Goal: Entertainment & Leisure: Consume media (video, audio)

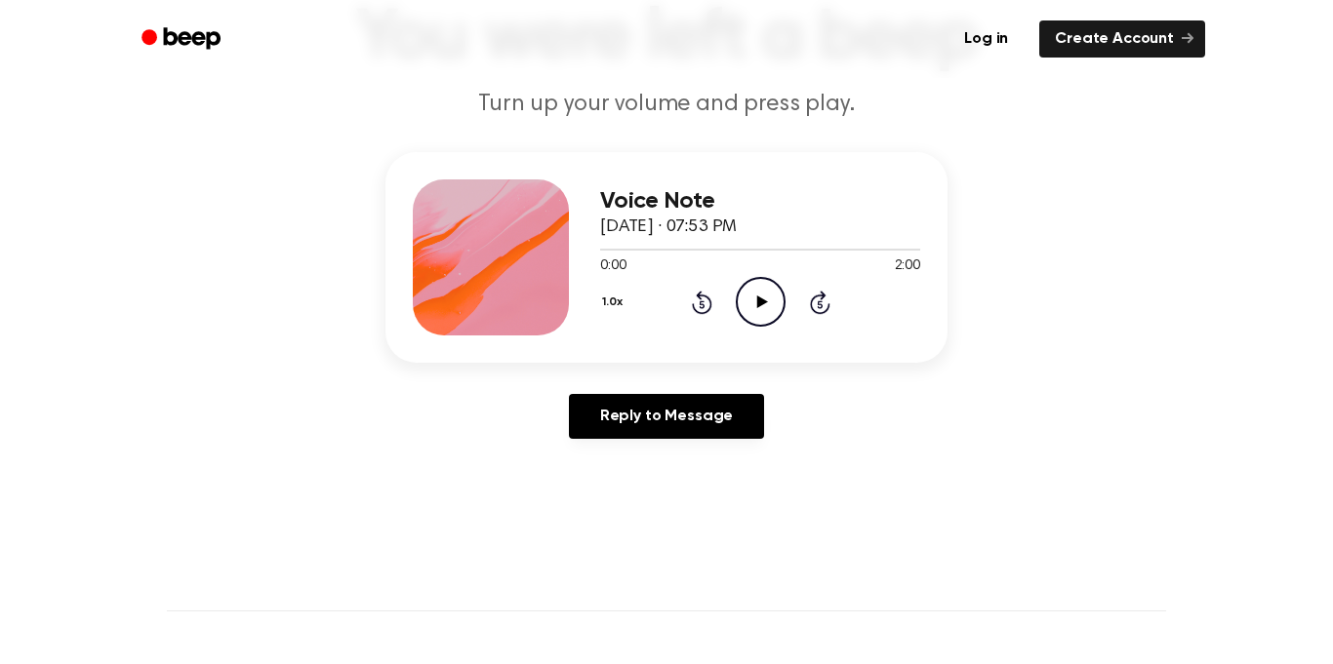
scroll to position [161, 0]
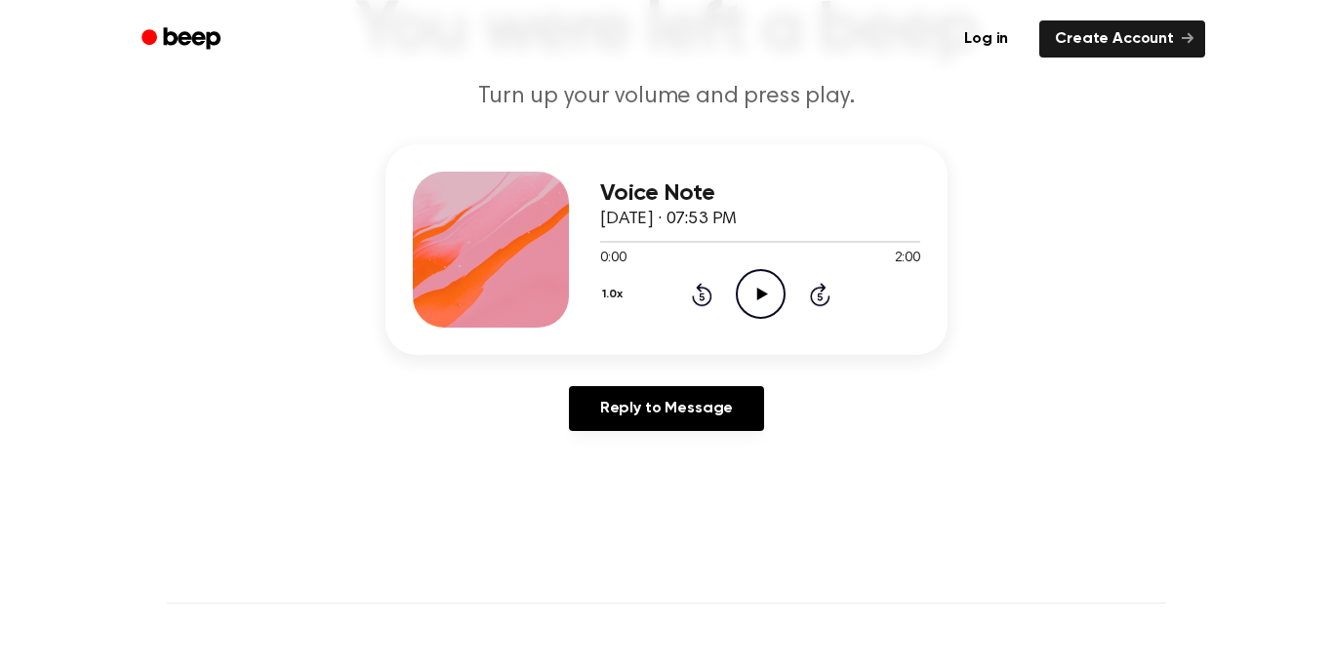
click at [758, 283] on icon "Play Audio" at bounding box center [761, 294] width 50 height 50
click at [856, 526] on main "You were left a beep Turn up your volume and press play. Voice Note October 11,…" at bounding box center [666, 440] width 1333 height 1203
click at [757, 293] on icon at bounding box center [760, 294] width 9 height 13
click at [744, 313] on circle at bounding box center [761, 294] width 48 height 48
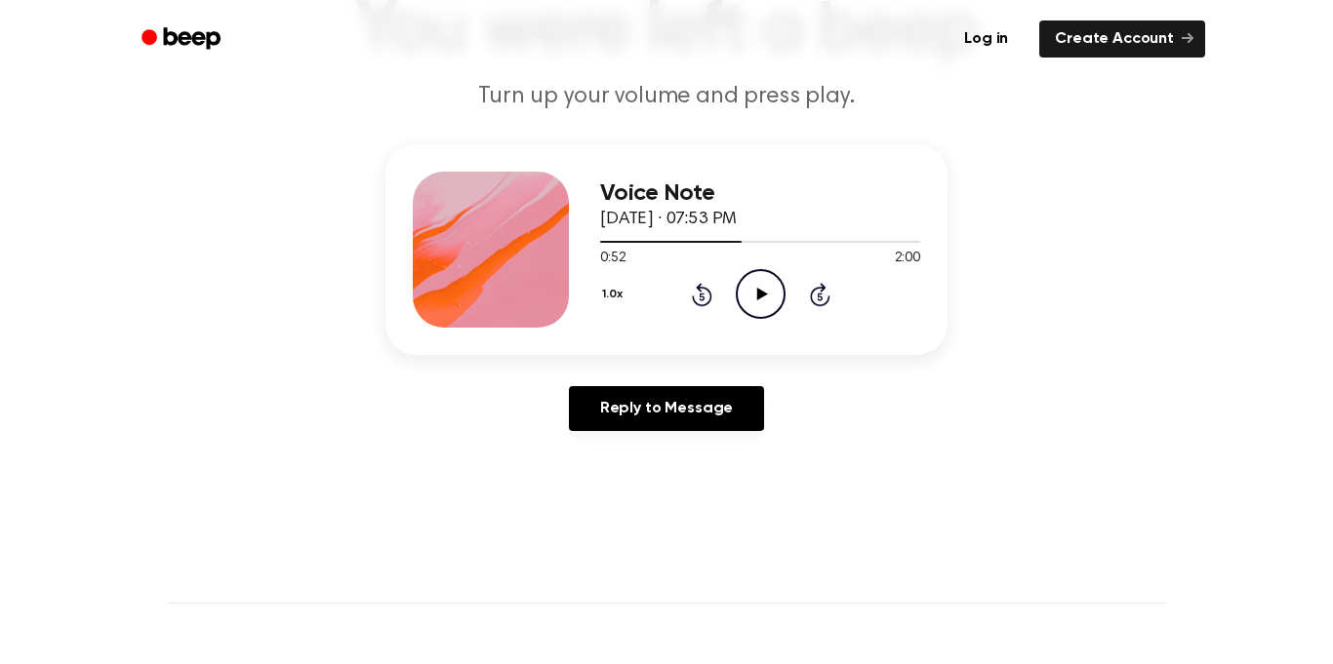
click at [744, 313] on circle at bounding box center [761, 294] width 48 height 48
click at [763, 284] on icon "Pause Audio" at bounding box center [761, 294] width 50 height 50
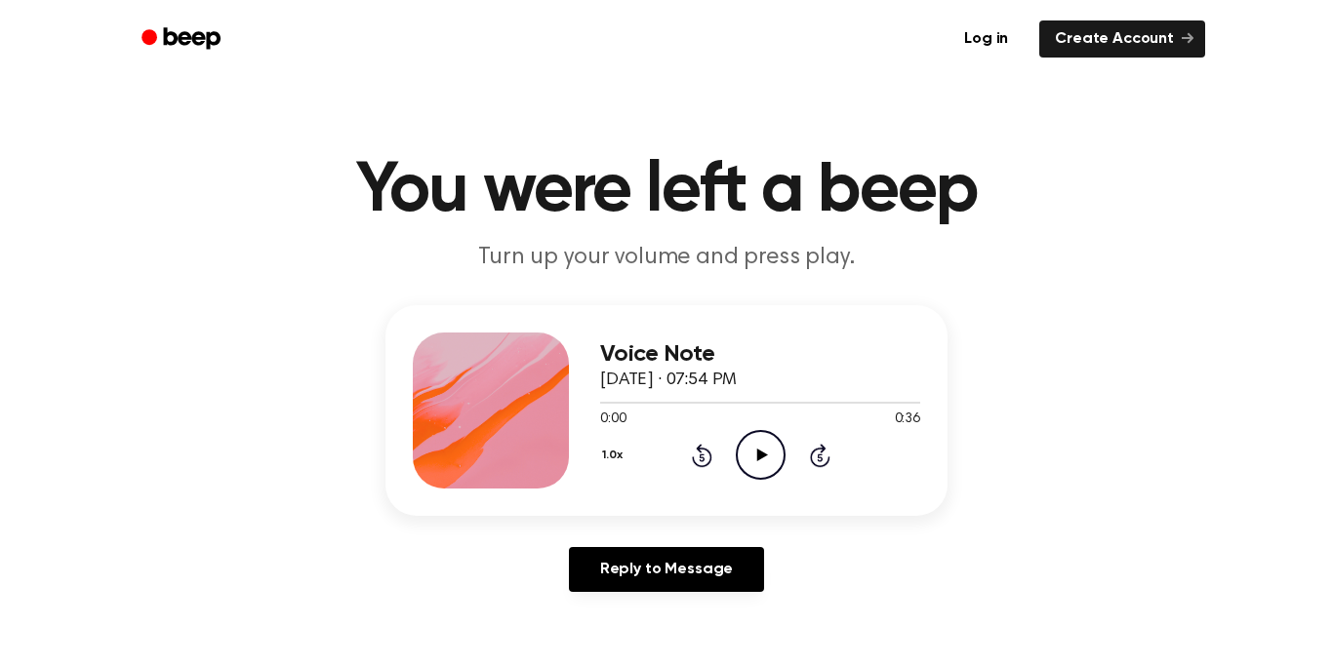
click at [781, 454] on icon "Play Audio" at bounding box center [761, 455] width 50 height 50
